Goal: Navigation & Orientation: Find specific page/section

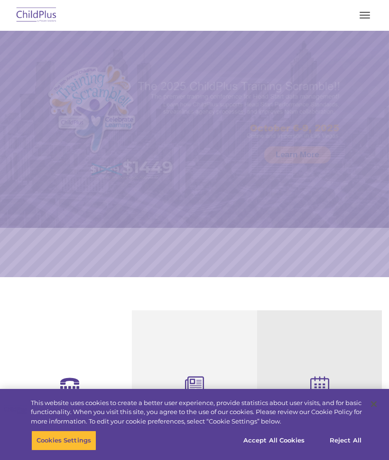
select select "MEDIUM"
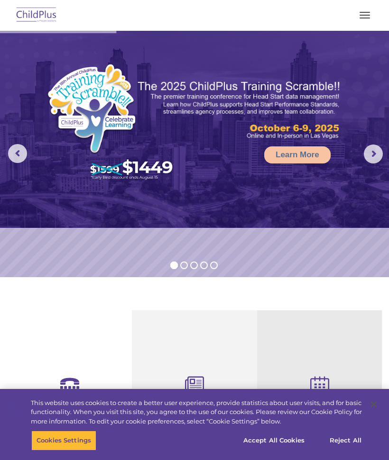
click at [363, 20] on button "button" at bounding box center [365, 15] width 20 height 15
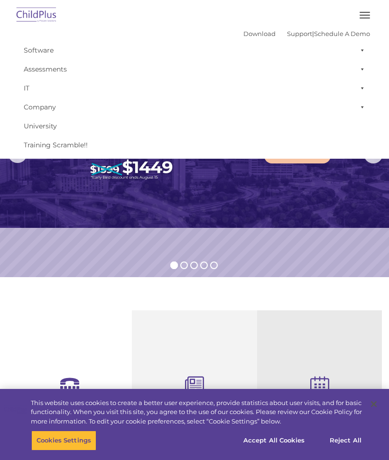
click at [174, 166] on img at bounding box center [111, 124] width 130 height 120
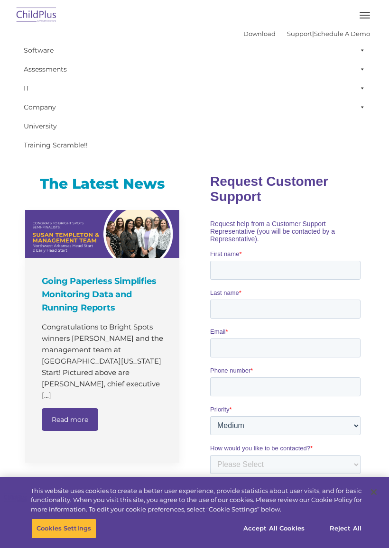
scroll to position [460, 0]
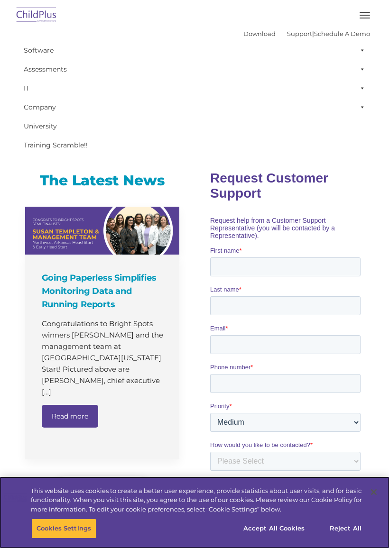
click at [276, 483] on button "Accept All Cookies" at bounding box center [274, 529] width 72 height 20
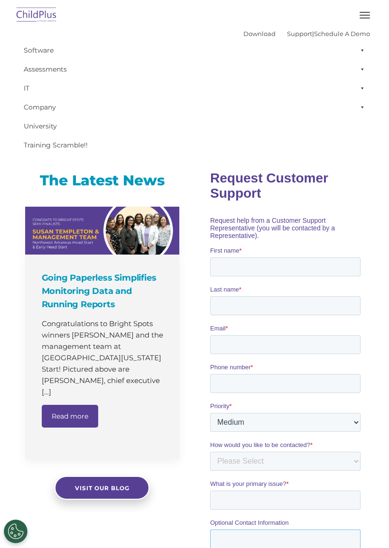
click at [237, 483] on input "Optional Contact Information" at bounding box center [285, 538] width 150 height 19
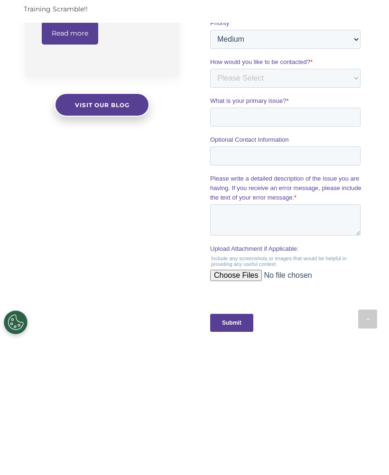
scroll to position [844, 0]
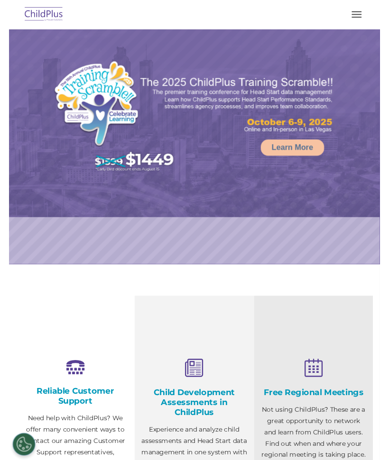
select select "MEDIUM"
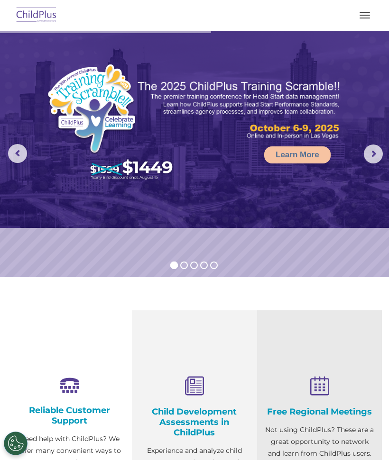
click at [367, 20] on button "button" at bounding box center [365, 15] width 20 height 15
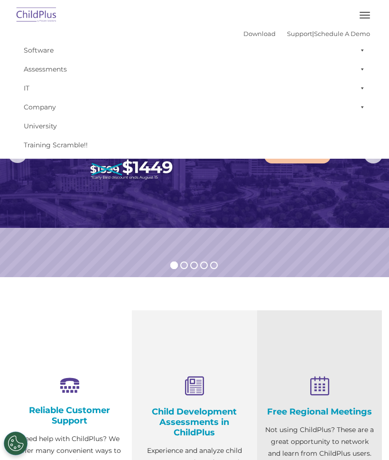
click at [304, 96] on link "IT" at bounding box center [194, 88] width 351 height 19
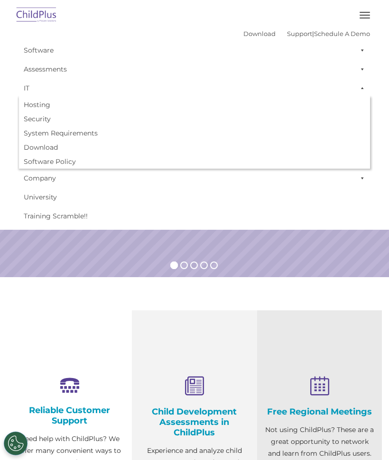
click at [274, 191] on link "University" at bounding box center [194, 197] width 351 height 19
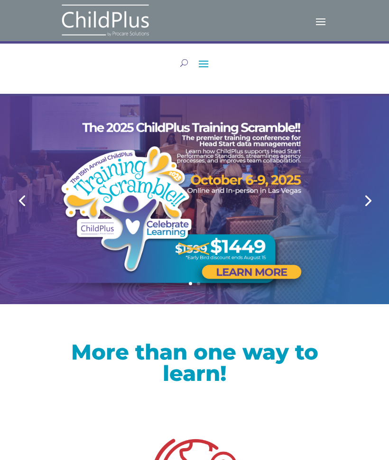
click at [198, 60] on span at bounding box center [203, 63] width 15 height 15
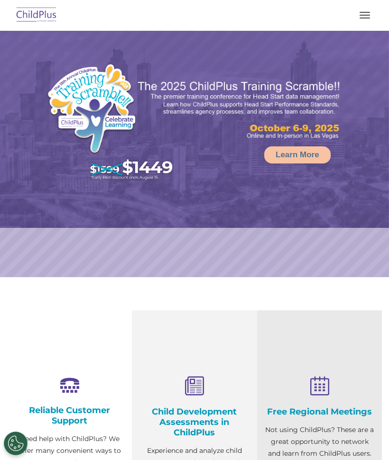
select select "MEDIUM"
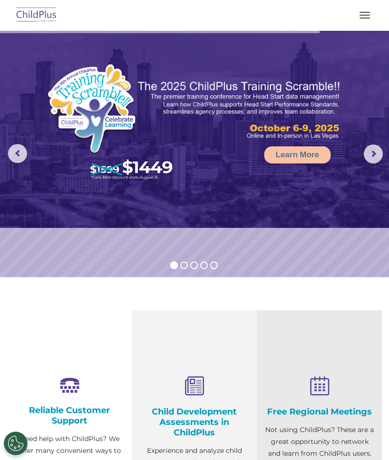
click at [367, 15] on span "button" at bounding box center [364, 15] width 10 height 1
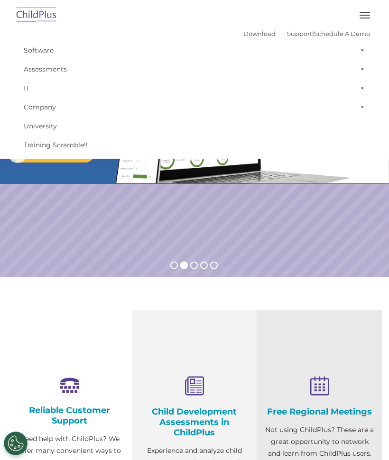
click at [51, 75] on link "Assessments" at bounding box center [194, 69] width 351 height 19
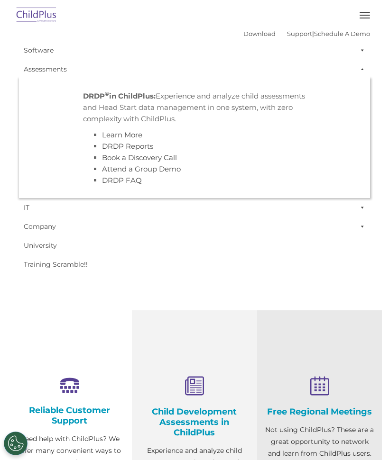
click at [176, 239] on link "University" at bounding box center [194, 245] width 351 height 19
